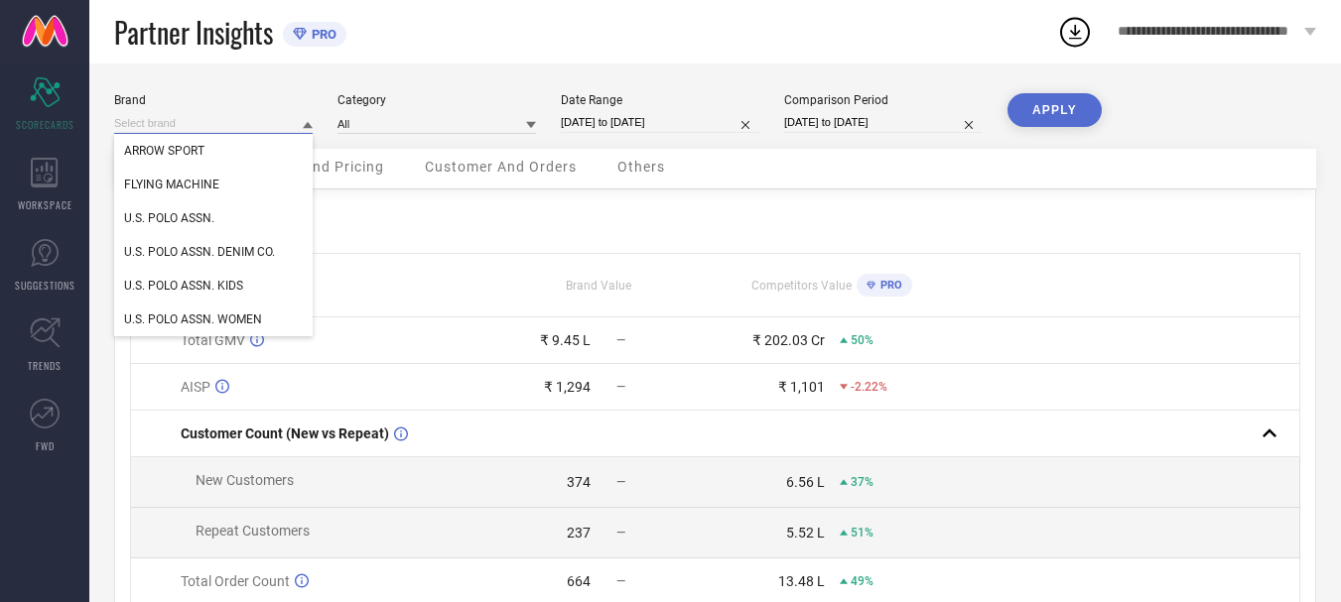
click at [252, 127] on input at bounding box center [213, 123] width 198 height 21
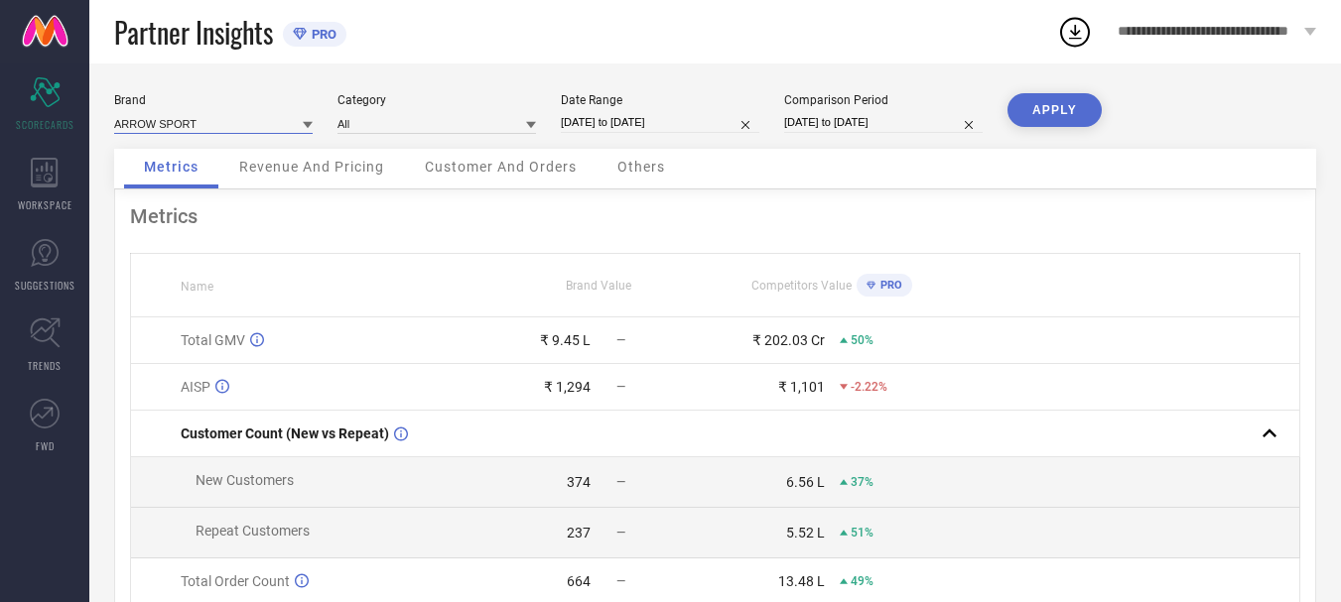
click at [252, 127] on input at bounding box center [213, 123] width 198 height 21
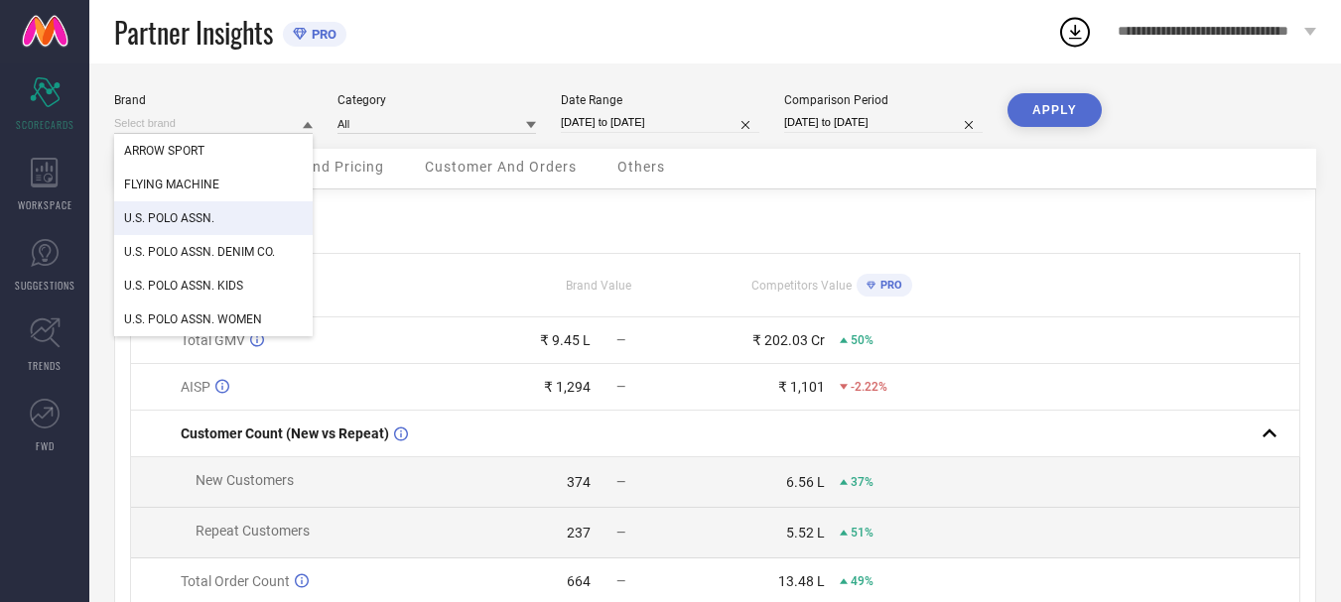
click at [254, 214] on div "U.S. POLO ASSN." at bounding box center [213, 218] width 198 height 34
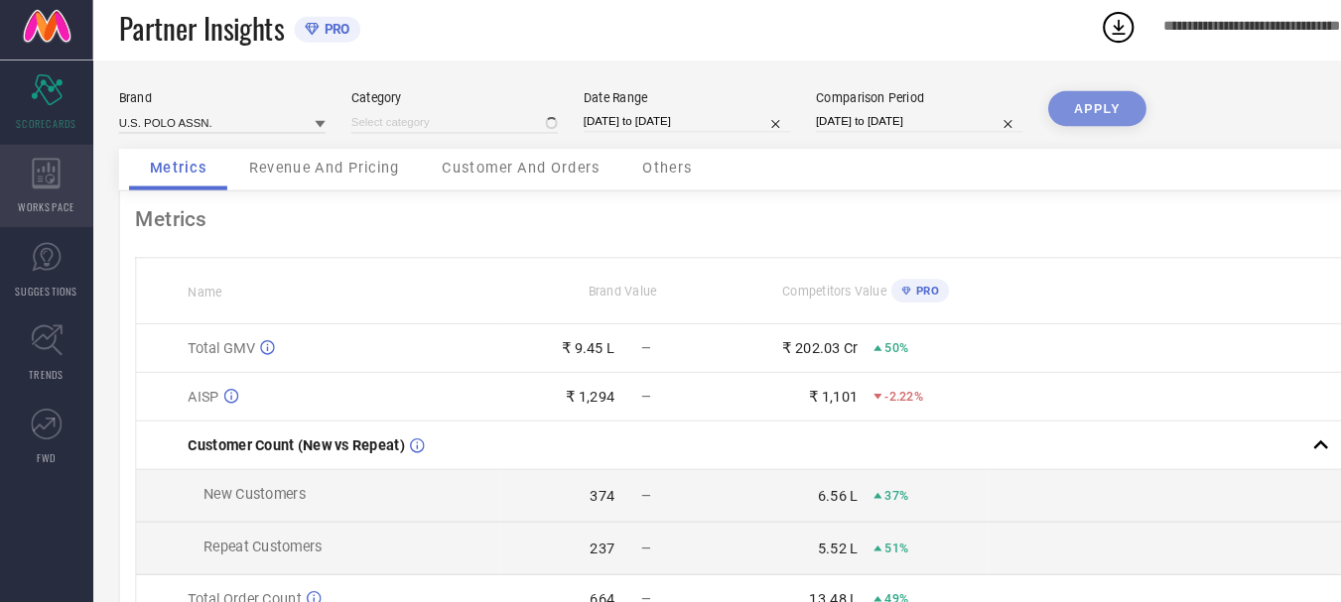
type input "All"
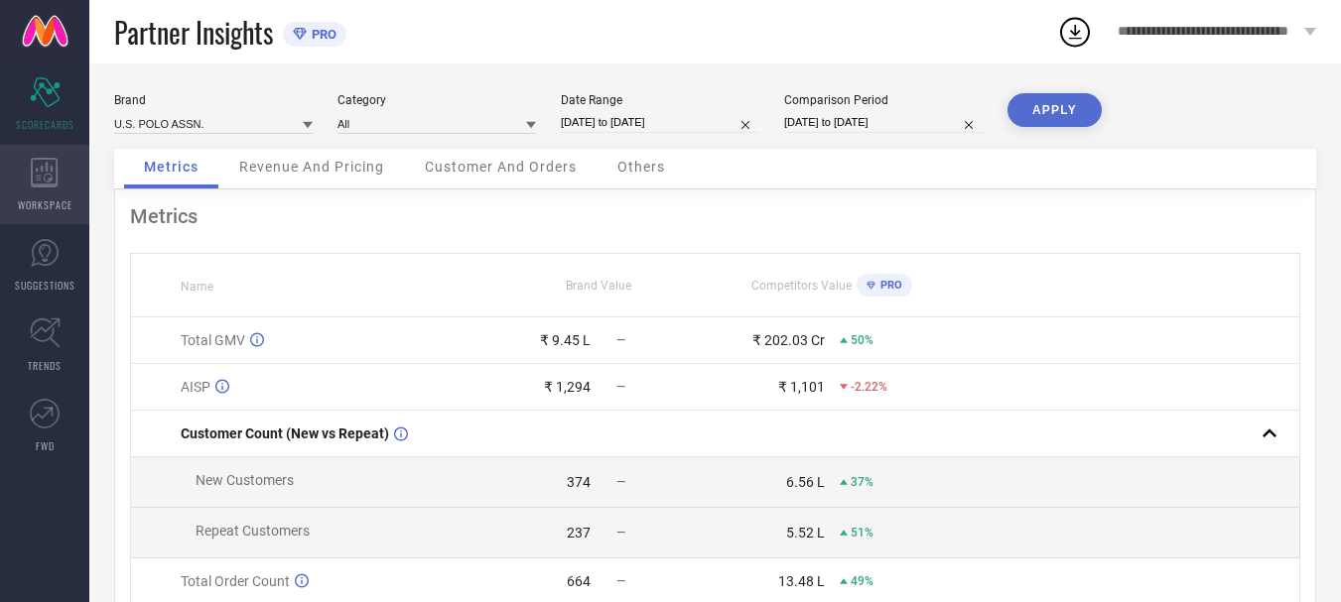
click at [48, 186] on icon at bounding box center [44, 173] width 27 height 30
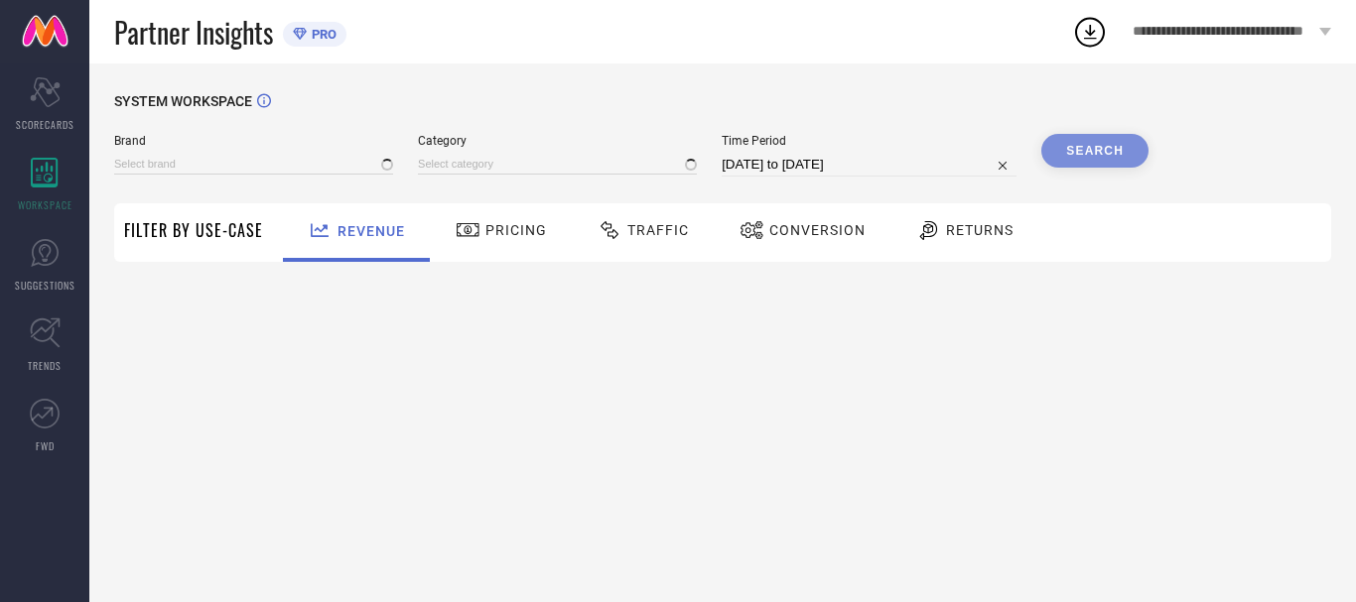
type input "ARROW SPORT"
type input "All"
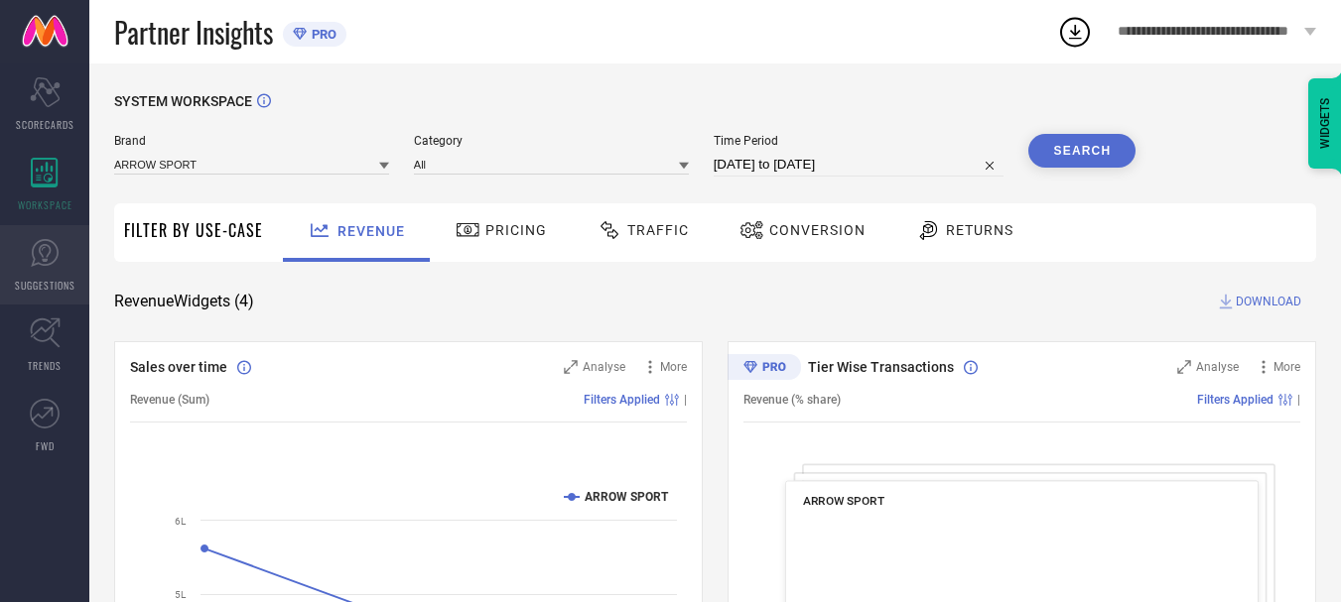
click at [39, 278] on span "SUGGESTIONS" at bounding box center [45, 285] width 61 height 15
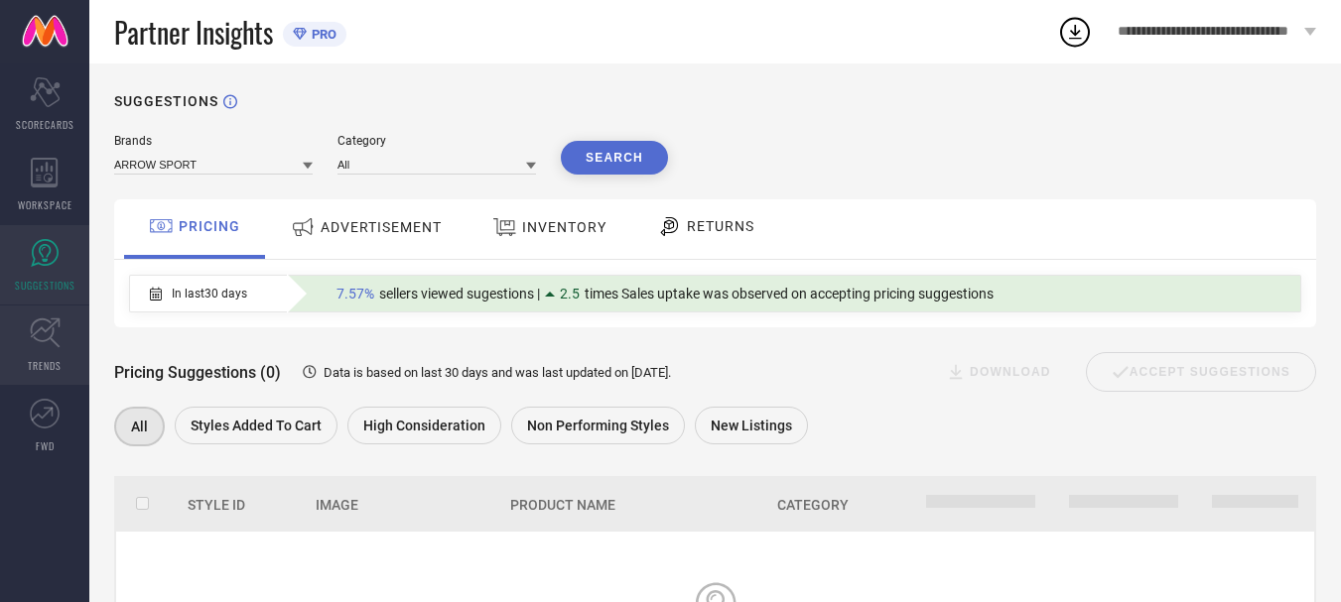
click at [39, 333] on icon at bounding box center [45, 333] width 31 height 31
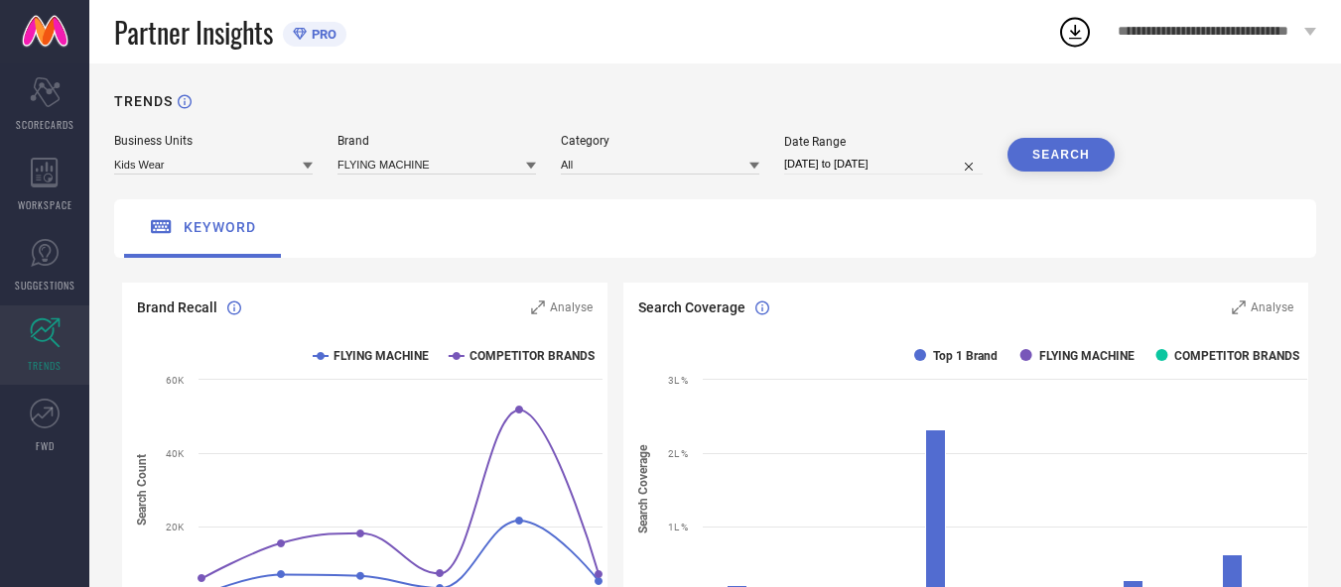
click at [1224, 35] on span "**********" at bounding box center [1208, 32] width 182 height 17
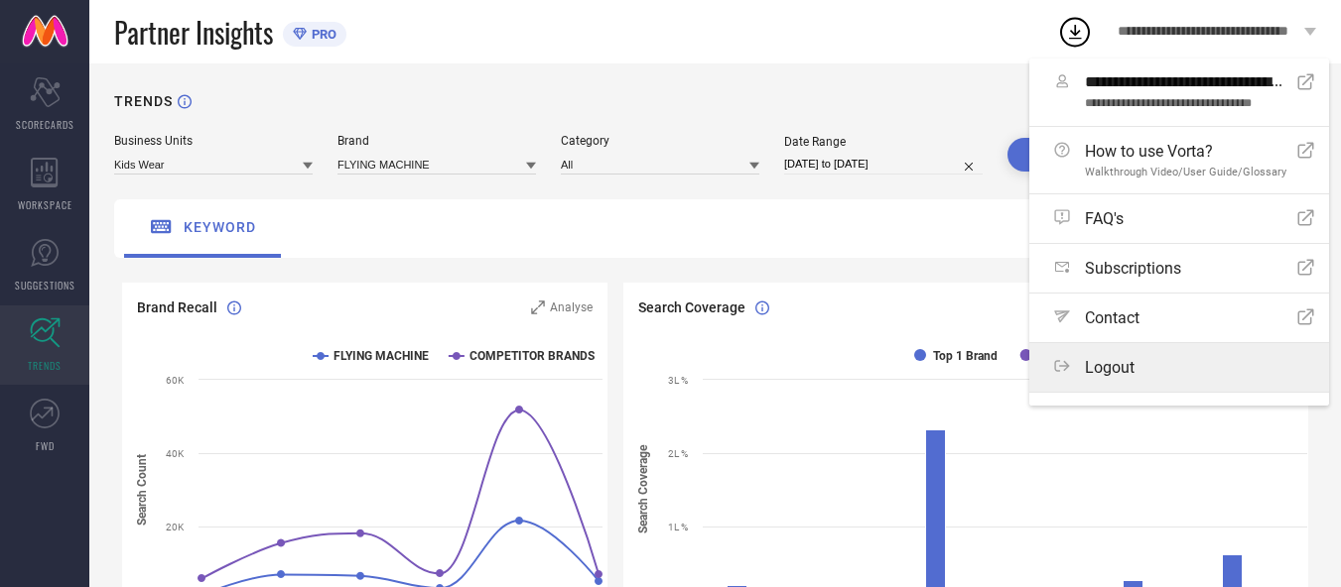
click at [1099, 375] on span "Logout" at bounding box center [1110, 367] width 50 height 19
click at [0, 0] on button "Logout" at bounding box center [0, 0] width 0 height 0
